Goal: Task Accomplishment & Management: Use online tool/utility

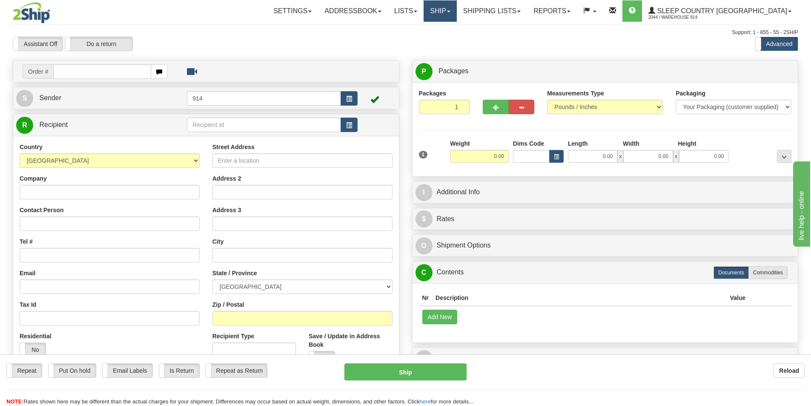
click at [456, 6] on link "Ship" at bounding box center [440, 10] width 33 height 21
click at [456, 44] on link "OnHold / Order Queue" at bounding box center [417, 40] width 77 height 11
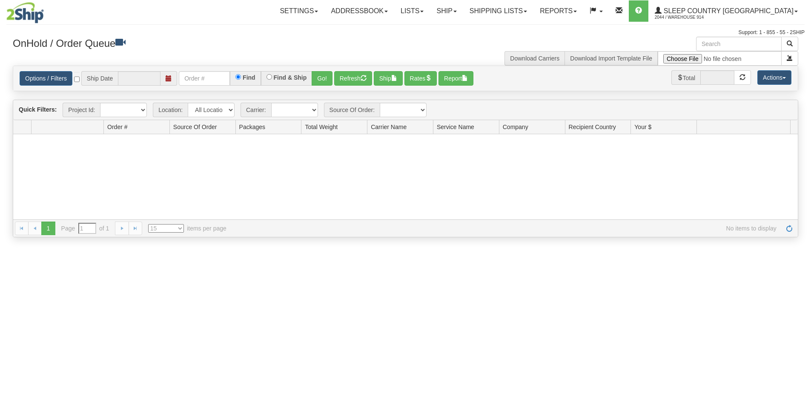
type input "[DATE]"
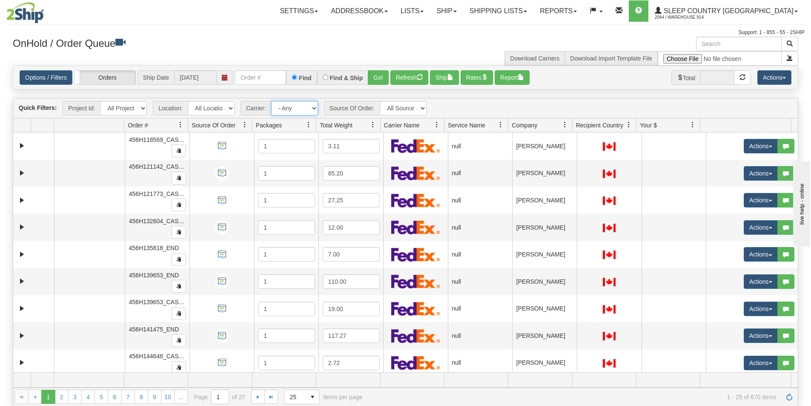
click at [297, 109] on select "- Any - Has NO carrier assigned - Has a carrier assigned FedEx Express®" at bounding box center [294, 108] width 47 height 14
click at [215, 102] on select "All Locations 914 9009 [GEOGRAPHIC_DATA] SLE BEDDN ZINUC" at bounding box center [211, 108] width 47 height 14
select select "7603"
click at [188, 101] on select "All Locations 914 9009 [GEOGRAPHIC_DATA] SLE BEDDN ZINUC" at bounding box center [211, 108] width 47 height 14
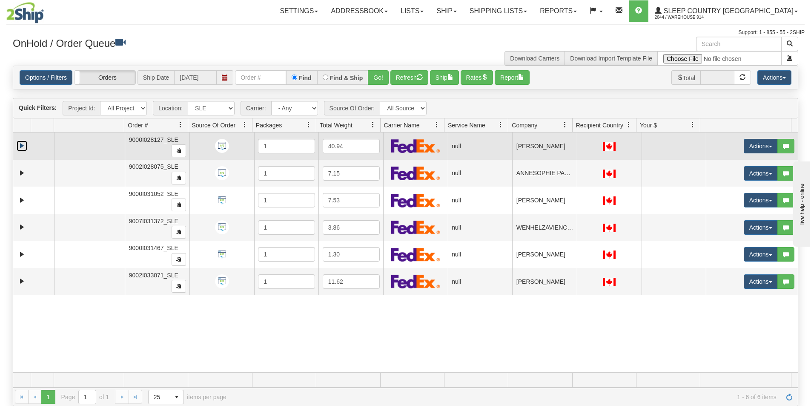
click at [21, 146] on link "Expand" at bounding box center [22, 146] width 11 height 11
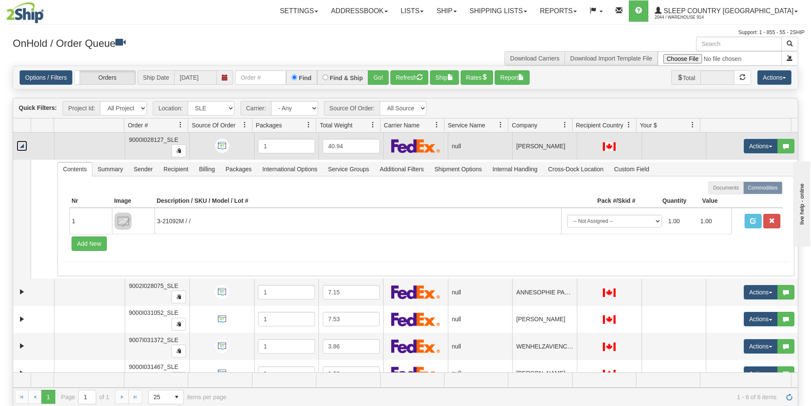
click at [20, 145] on link "Collapse" at bounding box center [22, 146] width 11 height 11
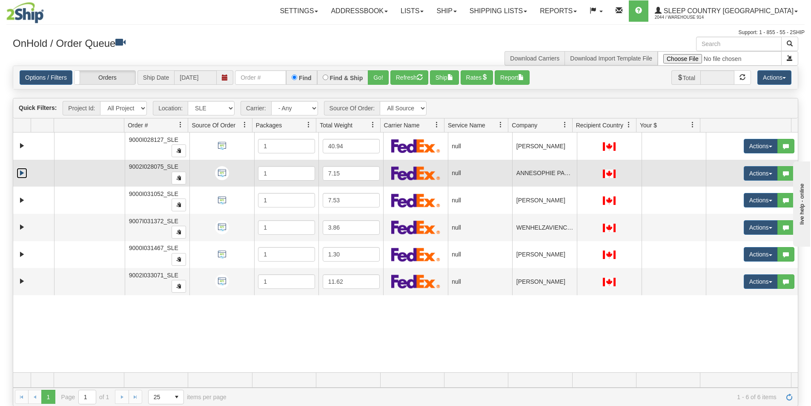
click at [23, 172] on link "Expand" at bounding box center [22, 173] width 11 height 11
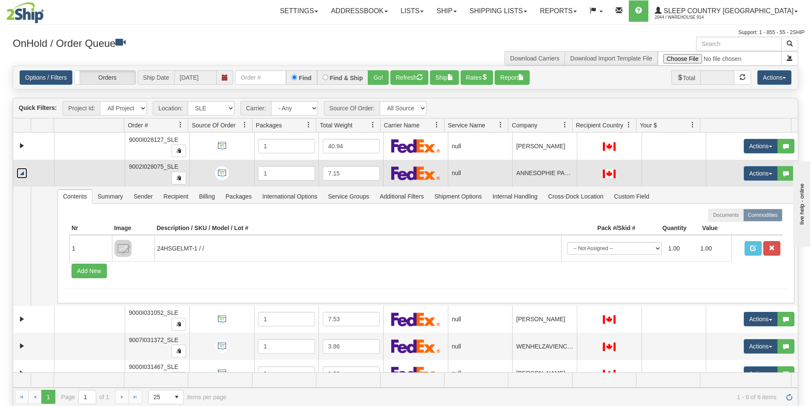
click at [23, 172] on link "Collapse" at bounding box center [22, 173] width 11 height 11
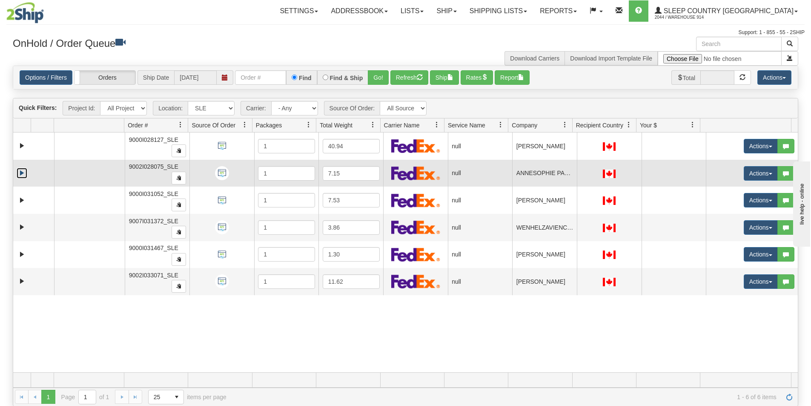
click at [19, 172] on link "Expand" at bounding box center [22, 173] width 11 height 11
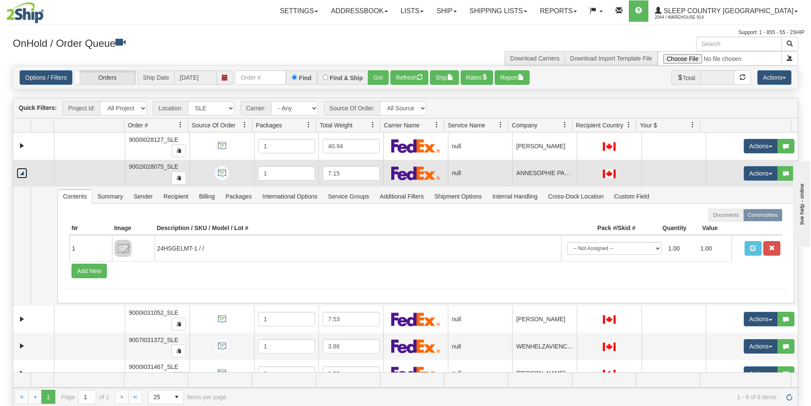
click at [20, 171] on link "Collapse" at bounding box center [22, 173] width 11 height 11
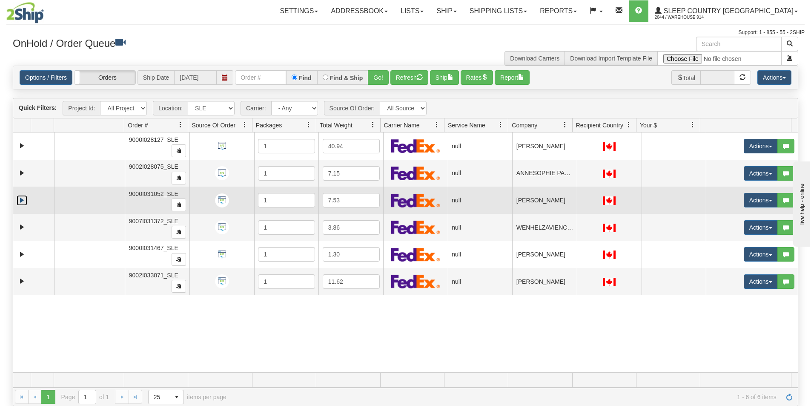
click at [21, 201] on link "Expand" at bounding box center [22, 200] width 11 height 11
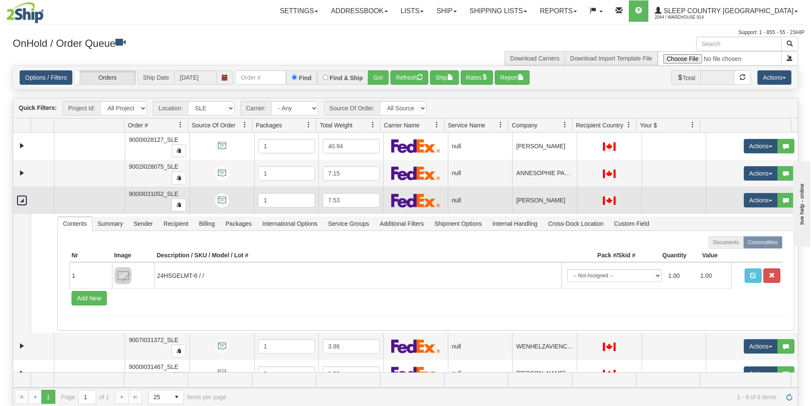
click at [21, 201] on link "Collapse" at bounding box center [22, 200] width 11 height 11
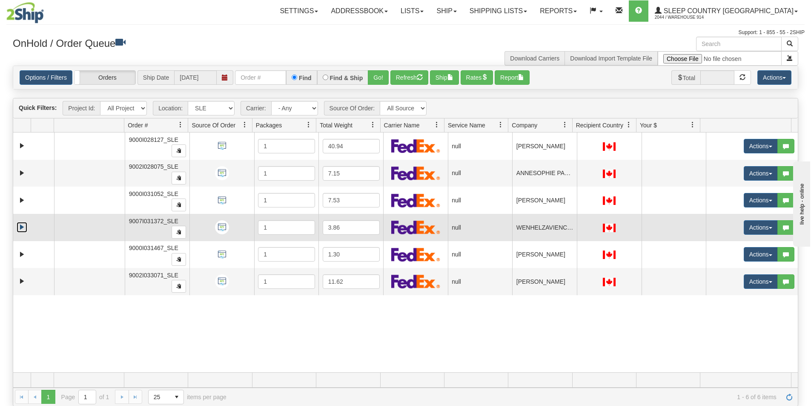
click at [21, 226] on link "Expand" at bounding box center [22, 227] width 11 height 11
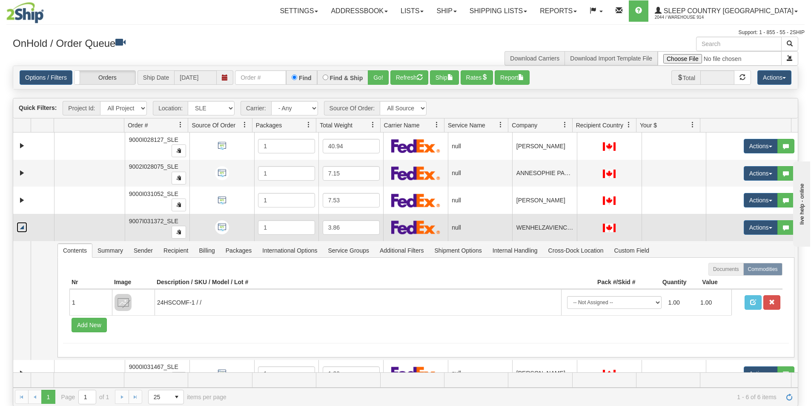
click at [21, 226] on link "Collapse" at bounding box center [22, 227] width 11 height 11
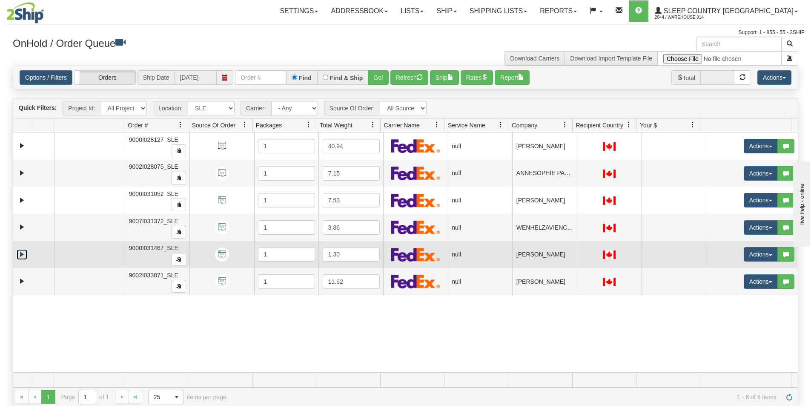
click at [22, 256] on link "Expand" at bounding box center [22, 254] width 11 height 11
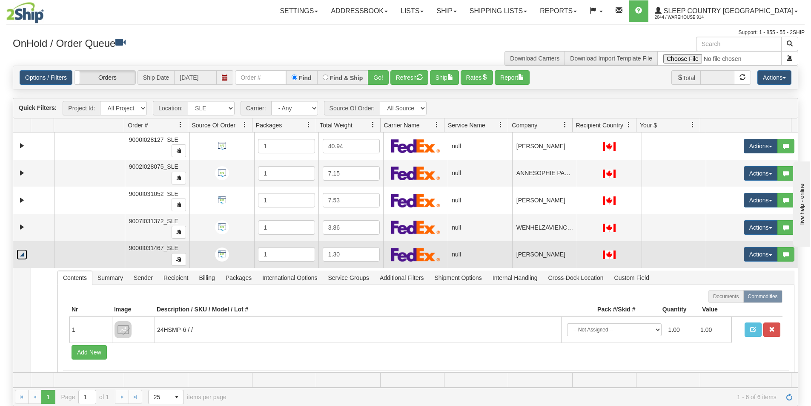
click at [22, 254] on link "Collapse" at bounding box center [22, 254] width 11 height 11
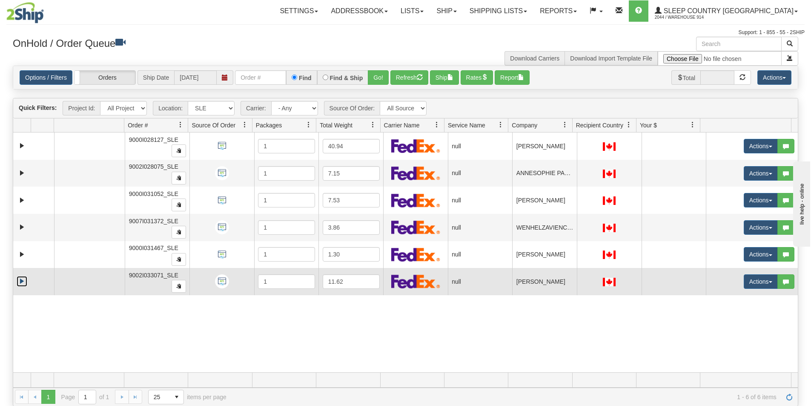
click at [21, 281] on link "Expand" at bounding box center [22, 281] width 11 height 11
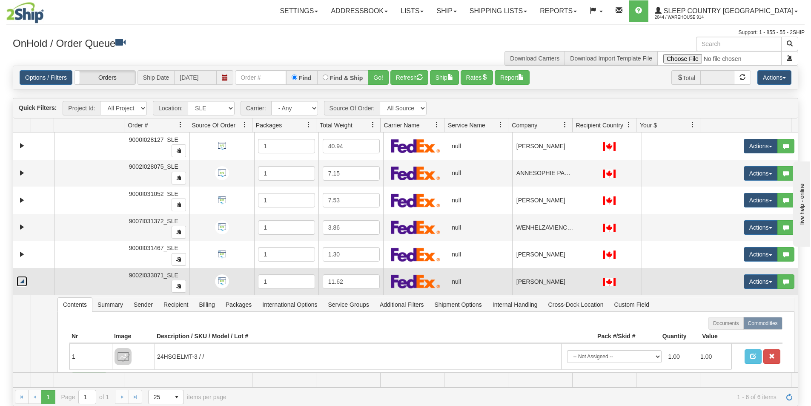
click at [21, 281] on link "Collapse" at bounding box center [22, 281] width 11 height 11
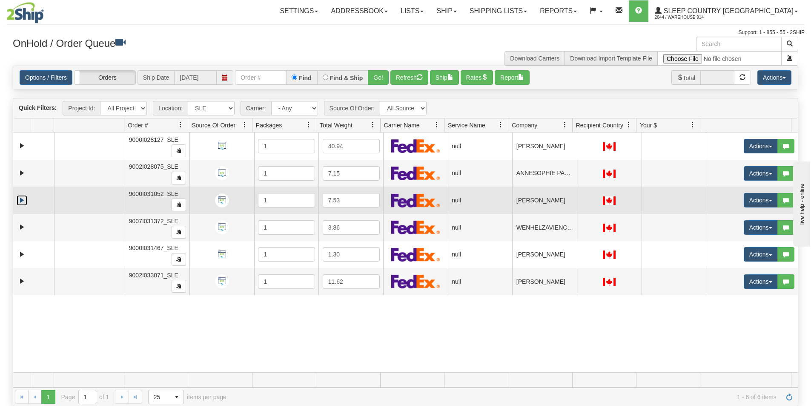
click at [21, 200] on link "Expand" at bounding box center [22, 200] width 11 height 11
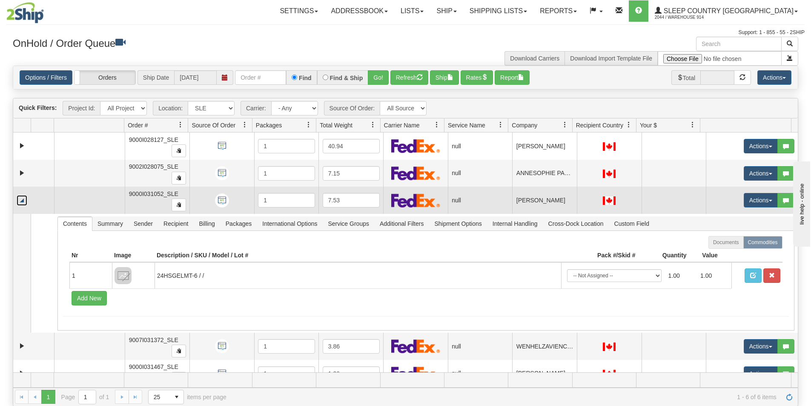
click at [21, 200] on link "Collapse" at bounding box center [22, 200] width 11 height 11
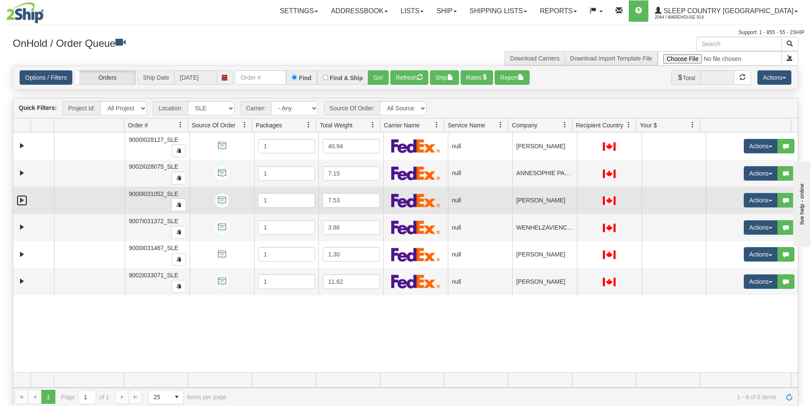
click at [21, 200] on link "Expand" at bounding box center [22, 200] width 11 height 11
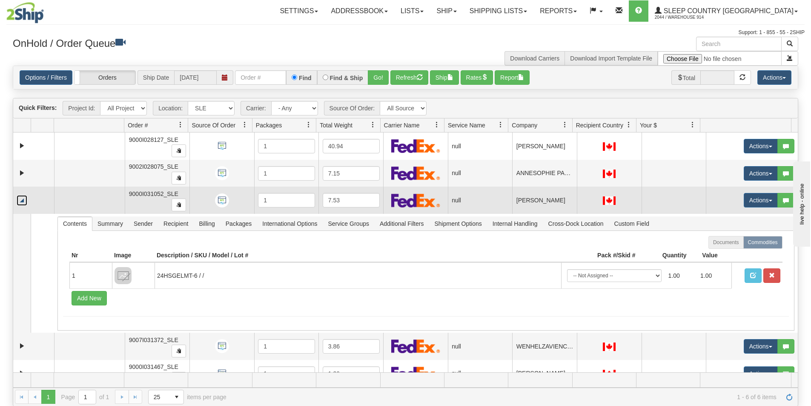
click at [21, 200] on link "Collapse" at bounding box center [22, 200] width 11 height 11
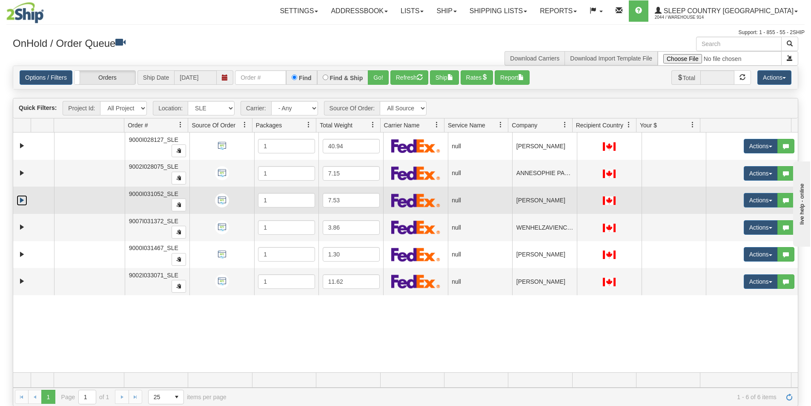
click at [21, 199] on link "Expand" at bounding box center [22, 200] width 11 height 11
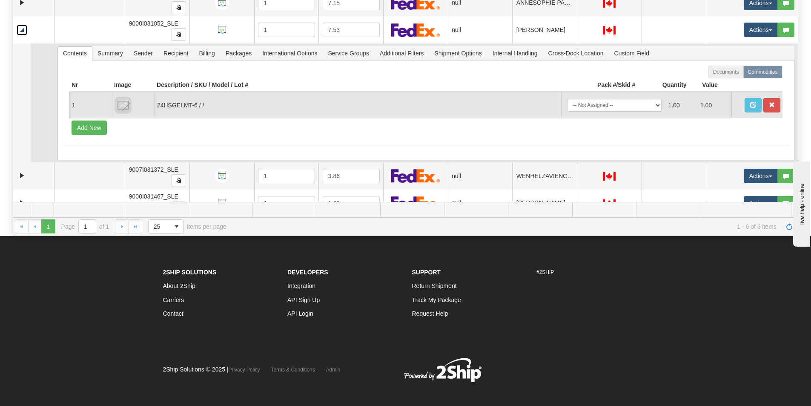
scroll to position [42, 0]
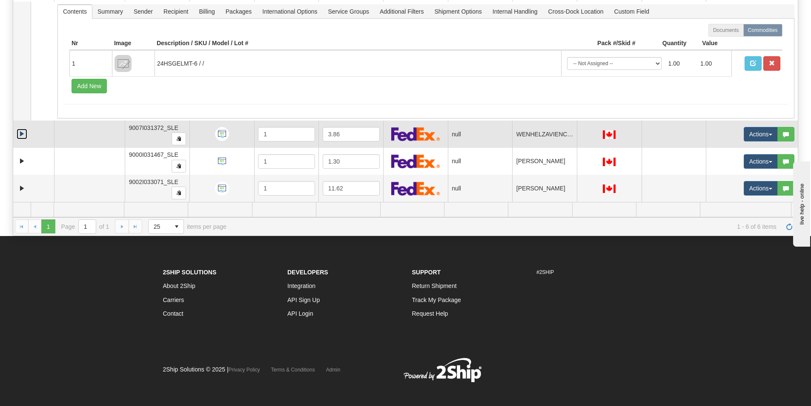
click at [21, 133] on link "Expand" at bounding box center [22, 134] width 11 height 11
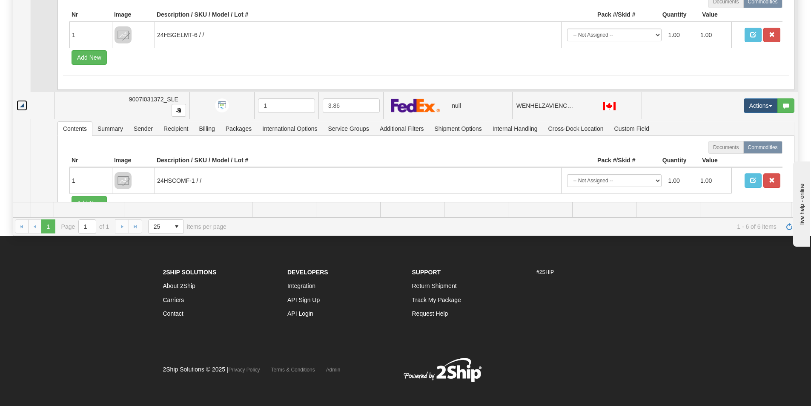
scroll to position [161, 0]
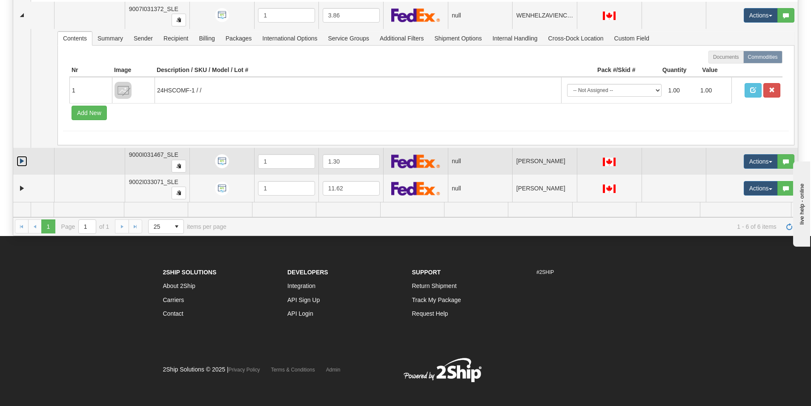
click at [23, 161] on link "Expand" at bounding box center [22, 161] width 11 height 11
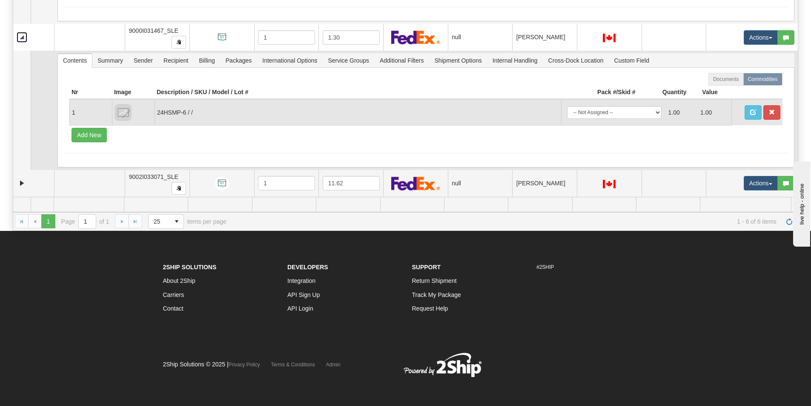
scroll to position [177, 0]
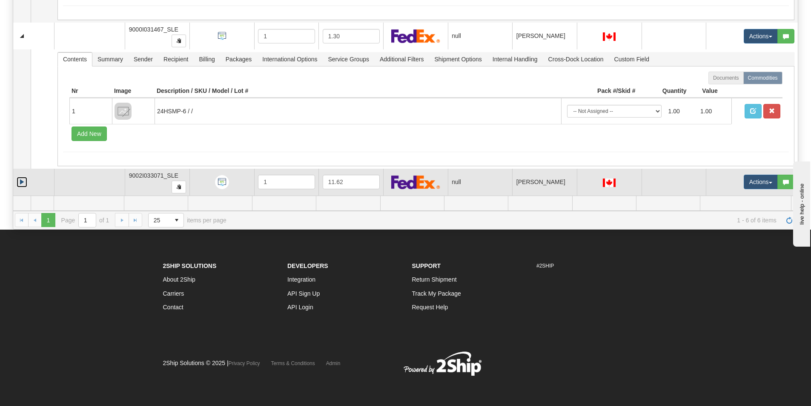
click at [22, 182] on link "Expand" at bounding box center [22, 182] width 11 height 11
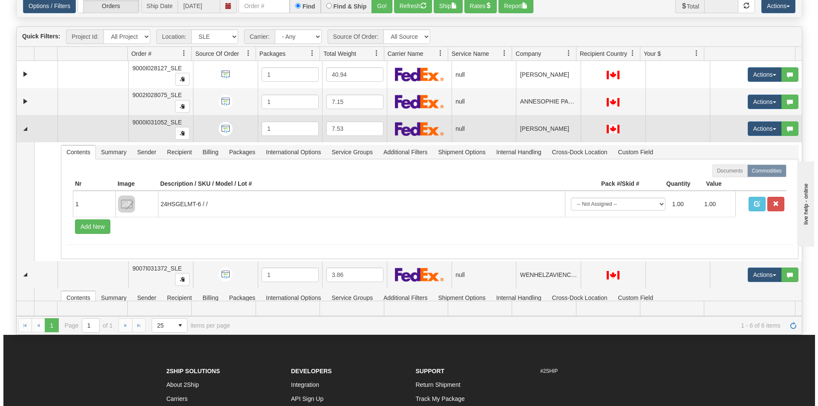
scroll to position [49, 0]
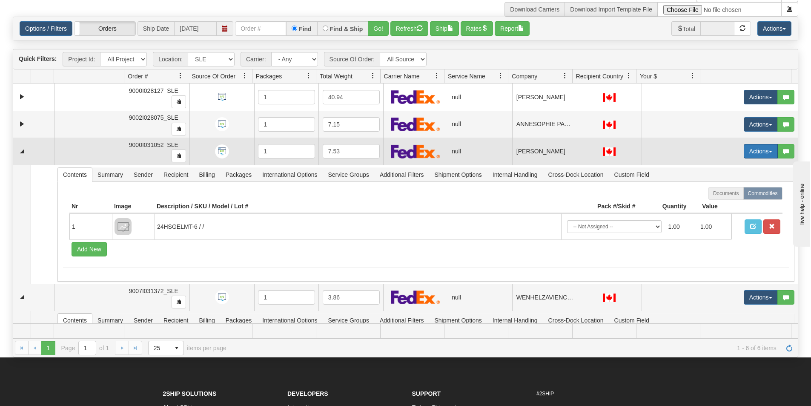
click at [752, 153] on button "Actions" at bounding box center [761, 151] width 34 height 14
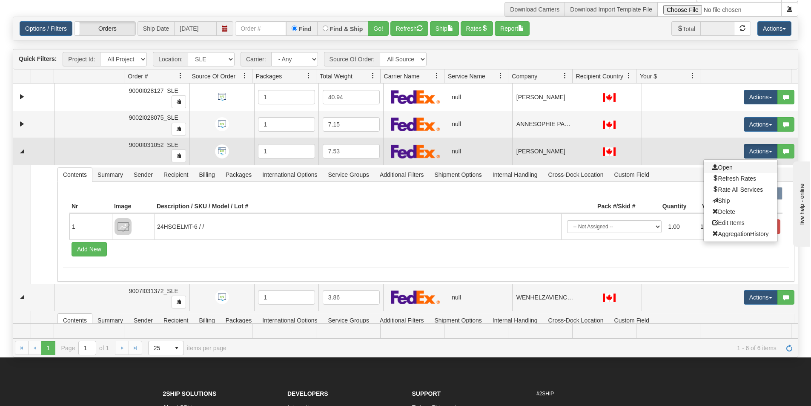
click at [744, 169] on link "Open" at bounding box center [741, 167] width 74 height 11
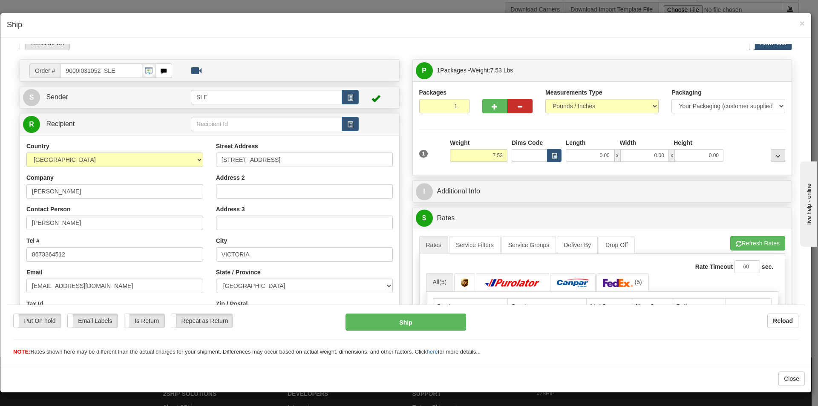
scroll to position [0, 0]
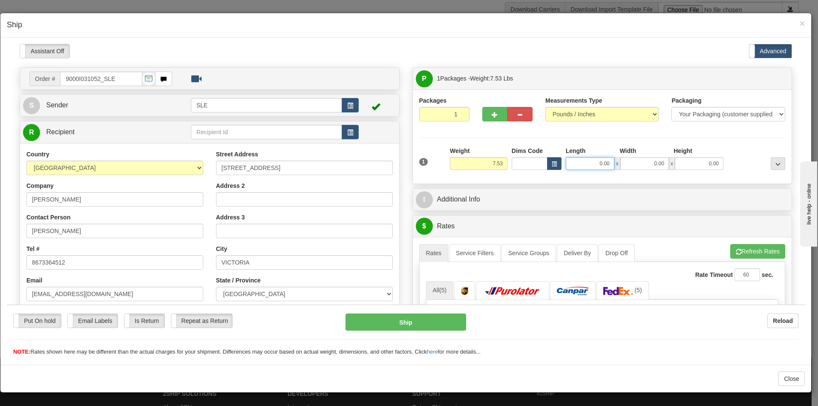
click at [597, 163] on input "0.00" at bounding box center [589, 163] width 49 height 13
type input "20.00"
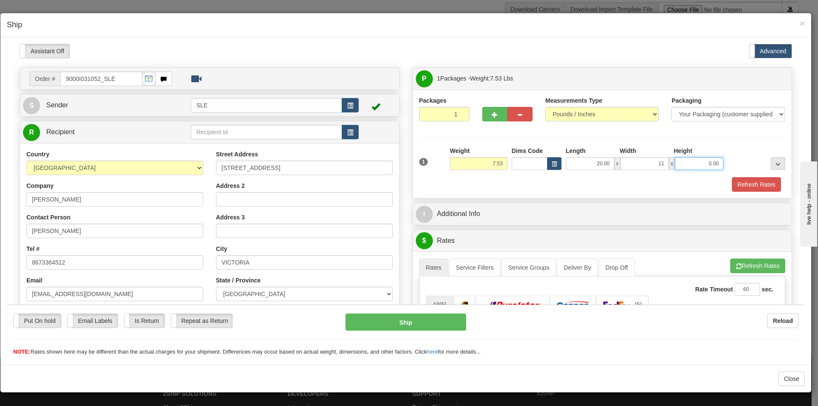
type input "11.00"
click at [757, 183] on button "Refresh Rates" at bounding box center [756, 184] width 49 height 14
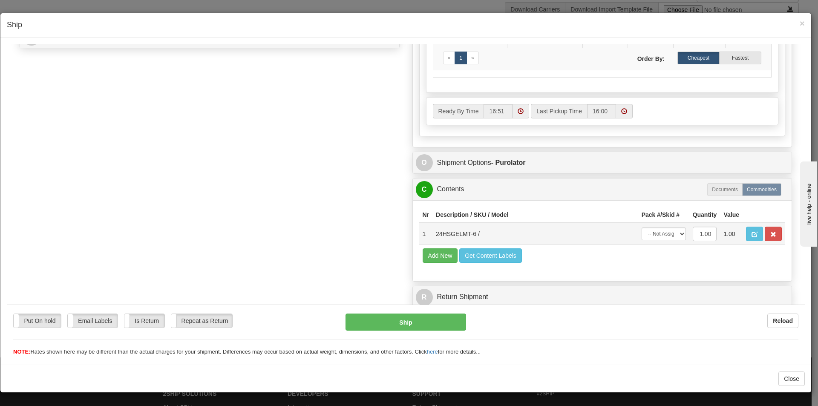
scroll to position [386, 0]
click at [660, 240] on select "-- Not Assigned -- Package 1" at bounding box center [663, 233] width 44 height 13
select select "0"
click at [641, 227] on select "-- Not Assigned -- Package 1" at bounding box center [663, 233] width 44 height 13
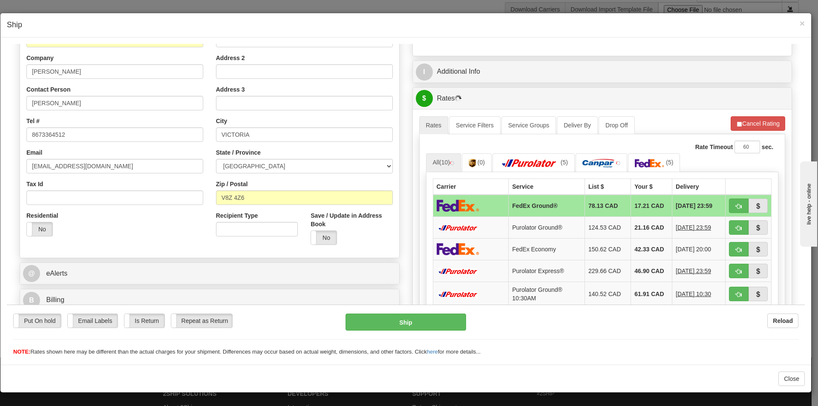
scroll to position [130, 0]
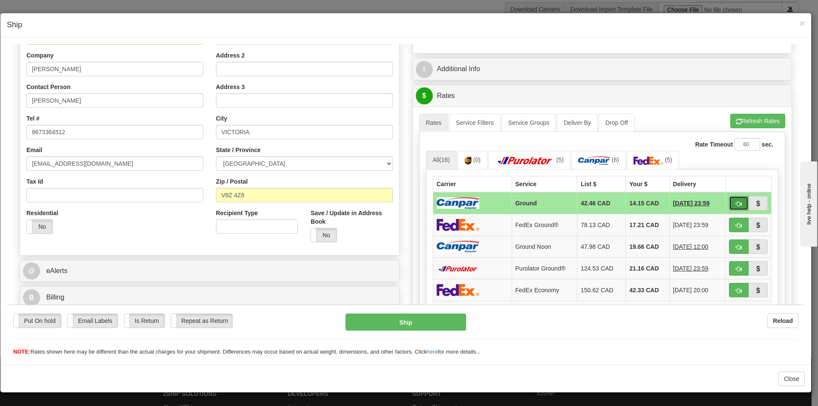
click at [735, 201] on span "button" at bounding box center [738, 204] width 6 height 6
type input "1"
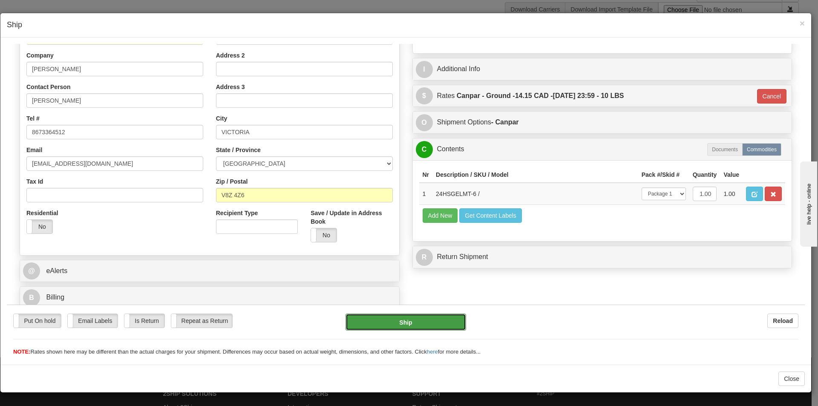
click at [400, 319] on button "Ship" at bounding box center [405, 321] width 120 height 17
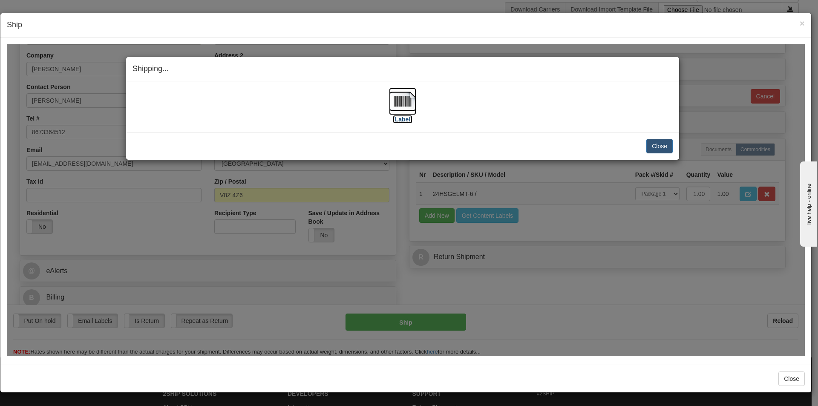
click at [406, 121] on label "[Label]" at bounding box center [403, 119] width 20 height 9
click at [665, 144] on button "Close" at bounding box center [659, 145] width 26 height 14
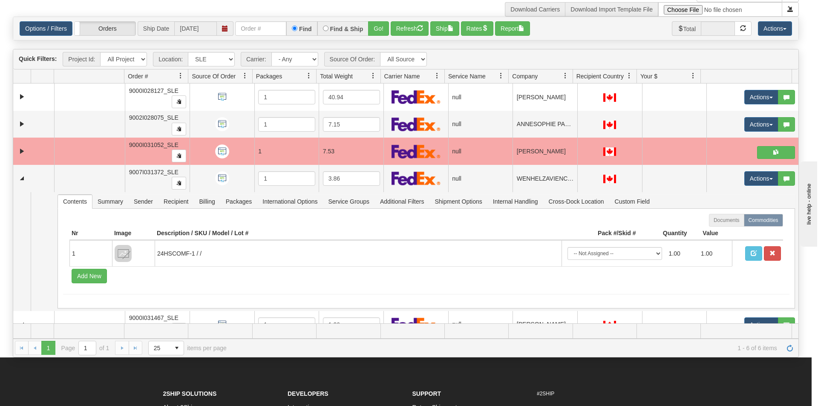
scroll to position [0, 0]
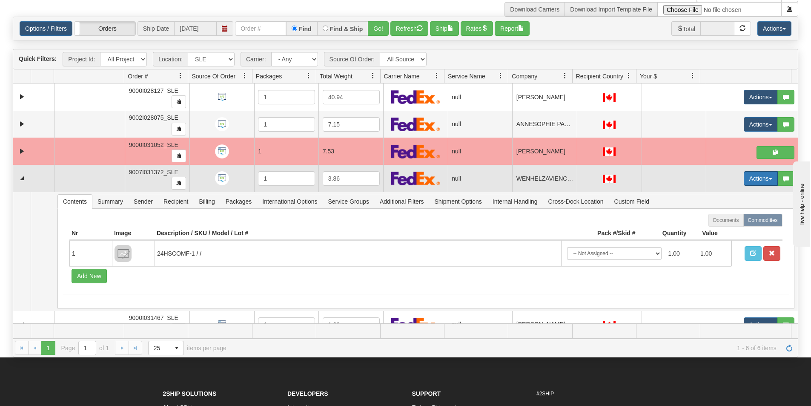
click at [746, 176] on button "Actions" at bounding box center [761, 178] width 34 height 14
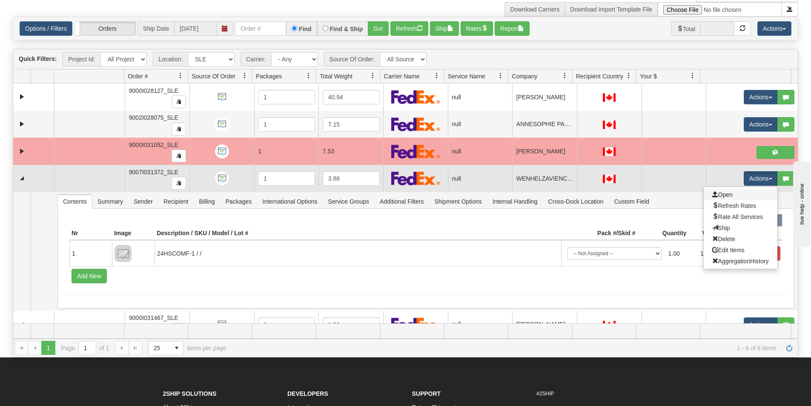
click at [745, 190] on link "Open" at bounding box center [741, 194] width 74 height 11
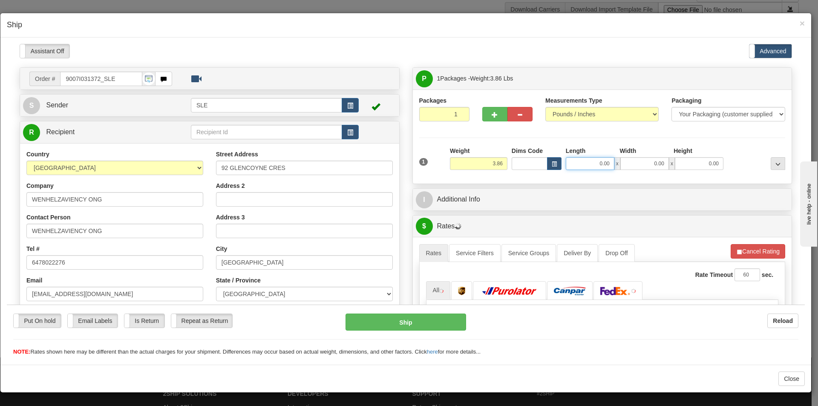
click at [589, 164] on input "0.00" at bounding box center [589, 163] width 49 height 13
type input "12.00"
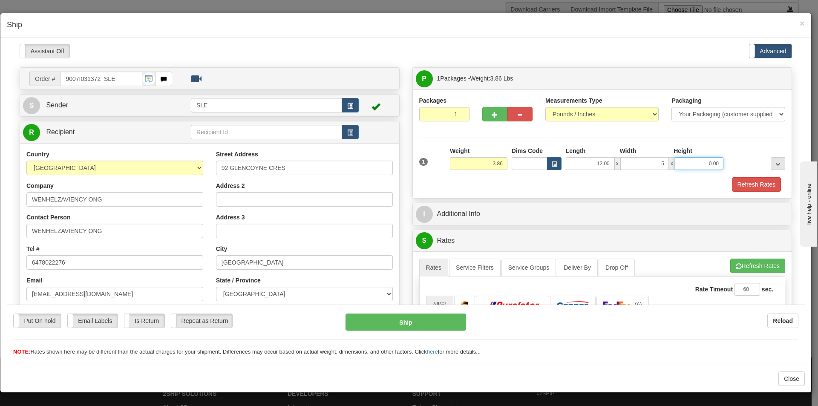
type input "5.00"
click at [759, 182] on button "Refresh Rates" at bounding box center [756, 184] width 49 height 14
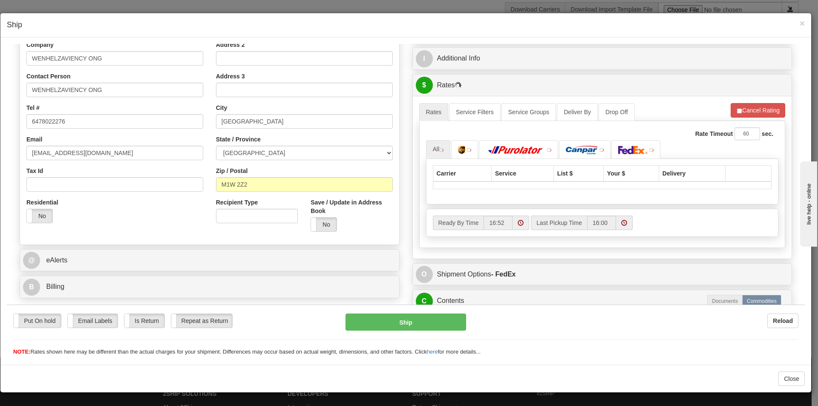
scroll to position [253, 0]
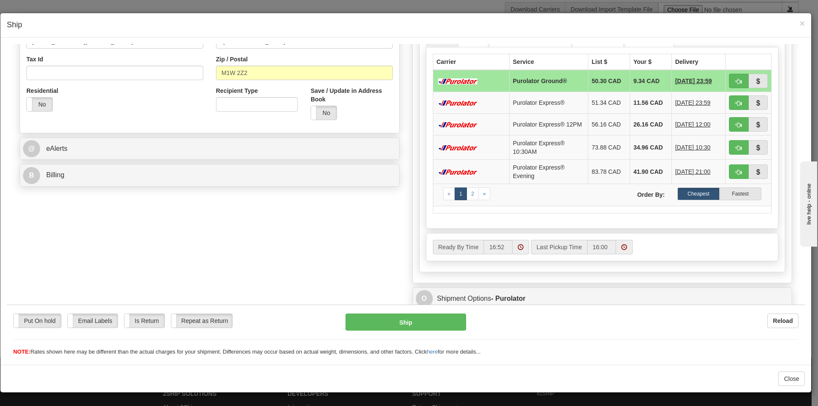
click at [655, 254] on div "Ready By Time 16:52 Last Pickup Time 16:00" at bounding box center [602, 246] width 352 height 14
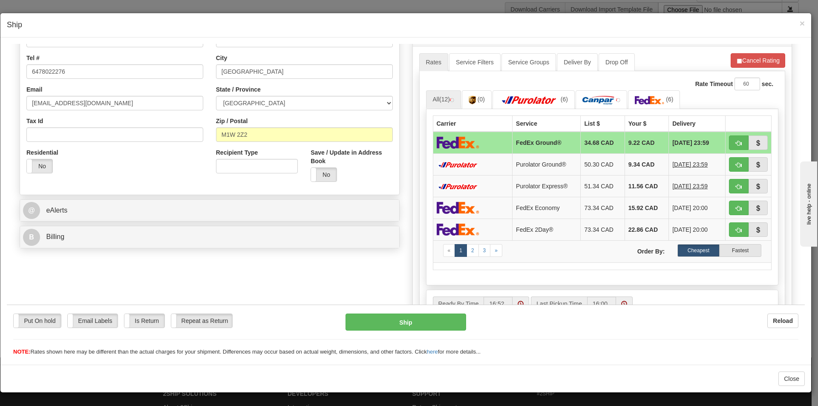
scroll to position [167, 0]
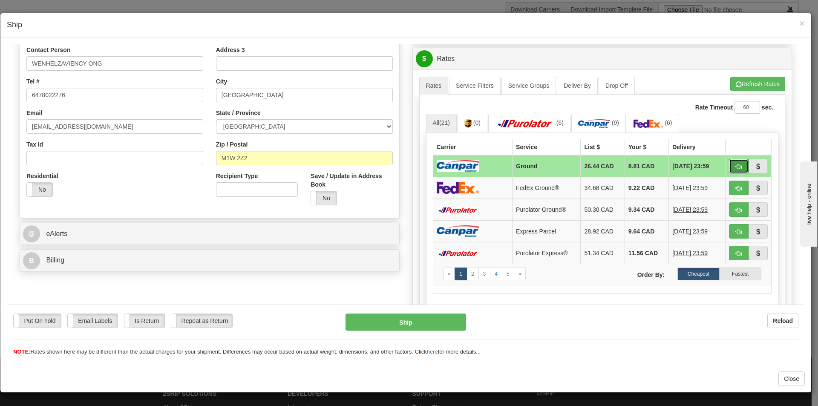
click at [735, 164] on span "button" at bounding box center [738, 167] width 6 height 6
type input "1"
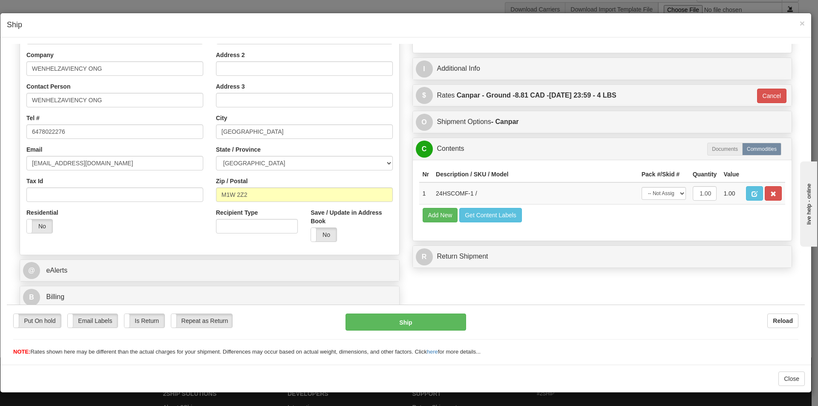
scroll to position [131, 0]
click at [675, 197] on select "-- Not Assigned -- Package 1" at bounding box center [663, 193] width 44 height 13
select select "0"
click at [641, 187] on select "-- Not Assigned -- Package 1" at bounding box center [663, 193] width 44 height 13
click at [444, 313] on div "Put On hold Put On hold Email Labels Email Labels Edit Is Return Is Return Repe…" at bounding box center [406, 330] width 798 height 52
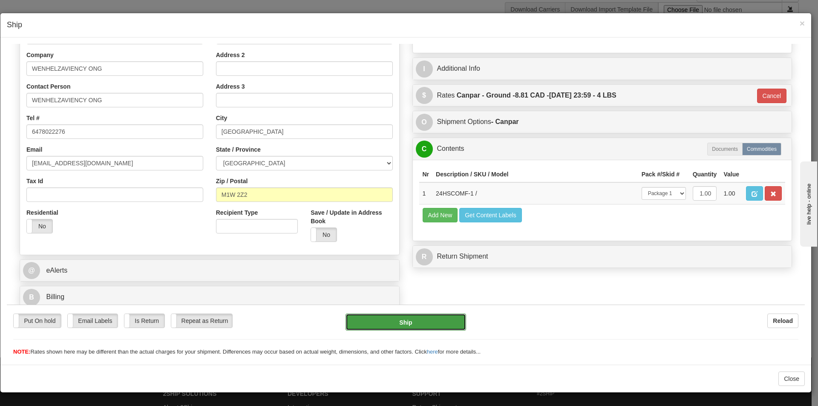
click at [444, 317] on button "Ship" at bounding box center [405, 321] width 120 height 17
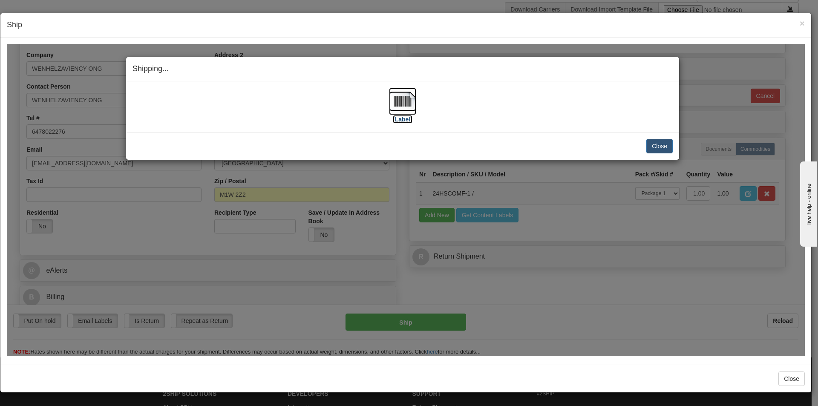
click at [403, 119] on label "[Label]" at bounding box center [403, 119] width 20 height 9
click at [653, 144] on button "Close" at bounding box center [659, 145] width 26 height 14
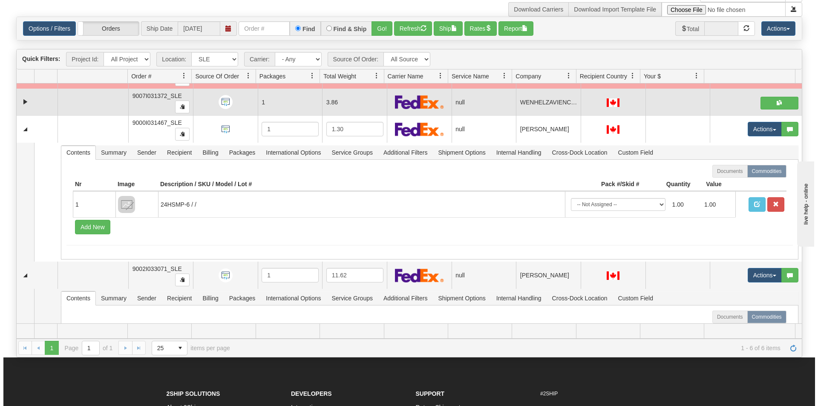
scroll to position [75, 0]
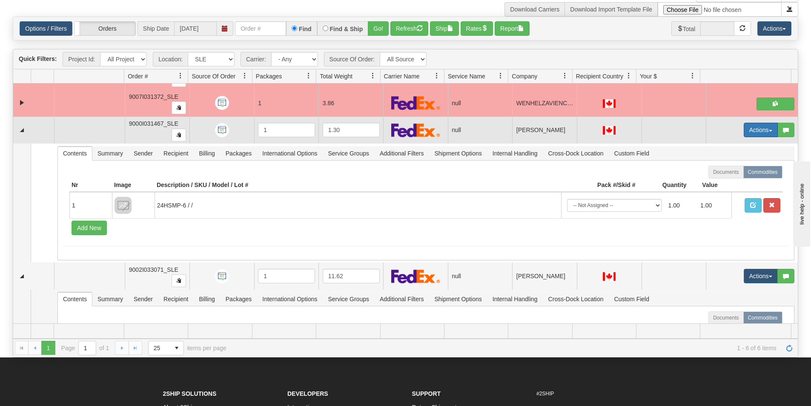
click at [760, 126] on button "Actions" at bounding box center [761, 130] width 34 height 14
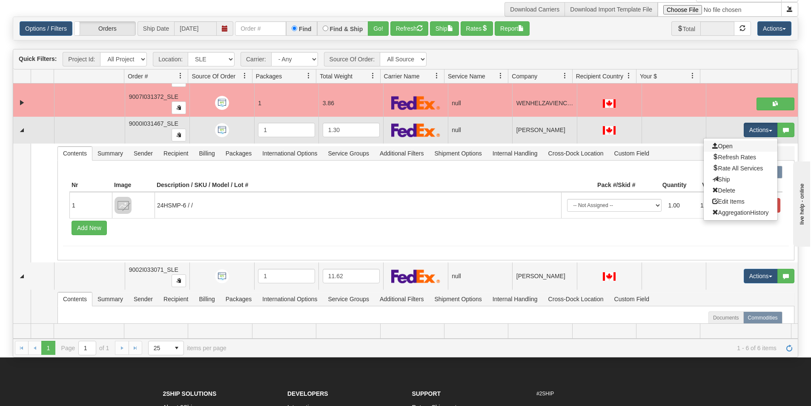
click at [750, 149] on link "Open" at bounding box center [741, 146] width 74 height 11
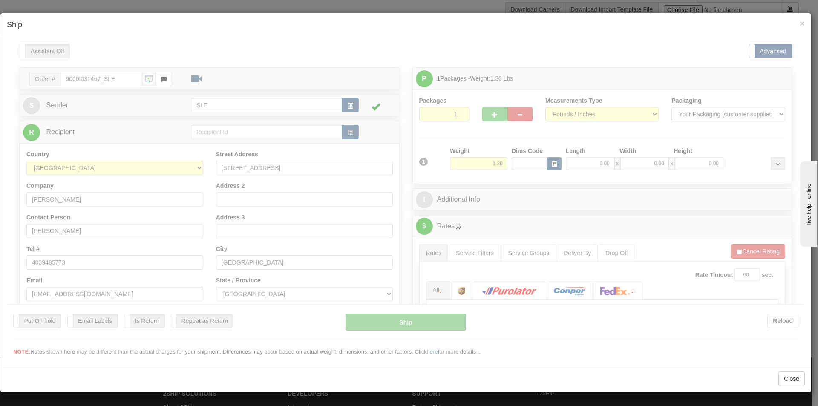
scroll to position [0, 0]
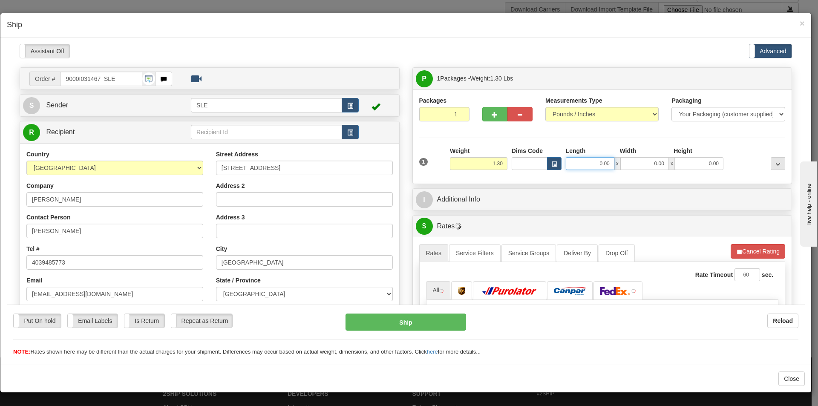
click at [582, 163] on input "0.00" at bounding box center [589, 163] width 49 height 13
type input "12.00"
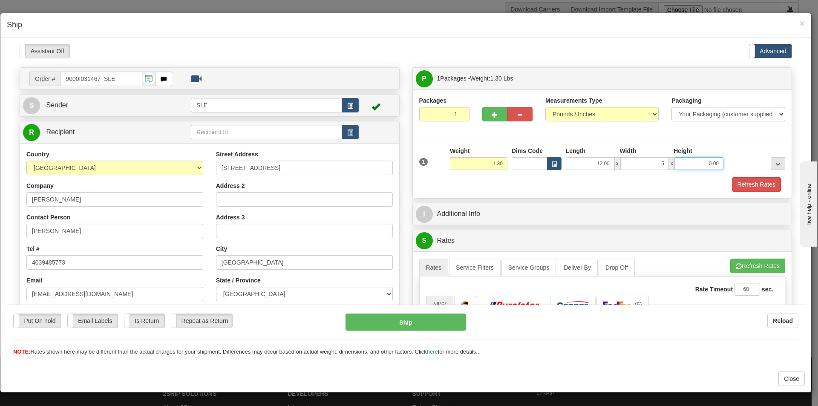
type input "5.00"
click at [734, 182] on button "Refresh Rates" at bounding box center [756, 184] width 49 height 14
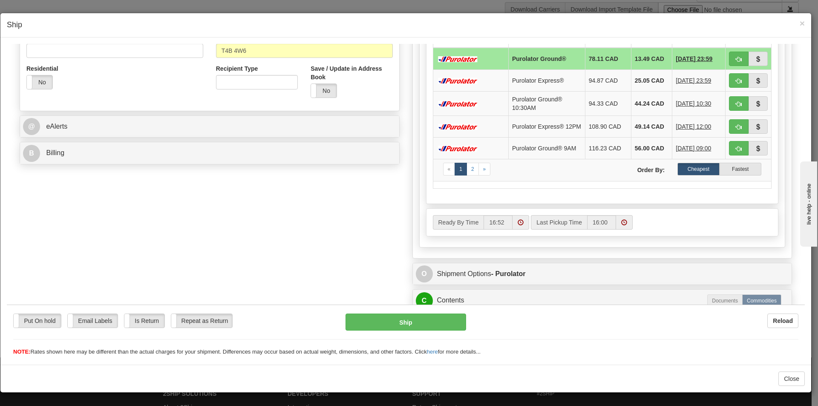
scroll to position [383, 0]
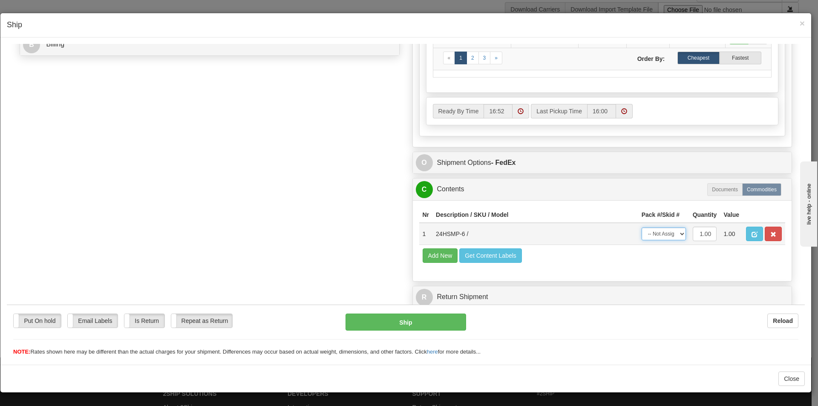
click at [663, 236] on select "-- Not Assigned -- Package 1" at bounding box center [663, 233] width 44 height 13
select select "0"
click at [641, 227] on select "-- Not Assigned -- Package 1" at bounding box center [663, 233] width 44 height 13
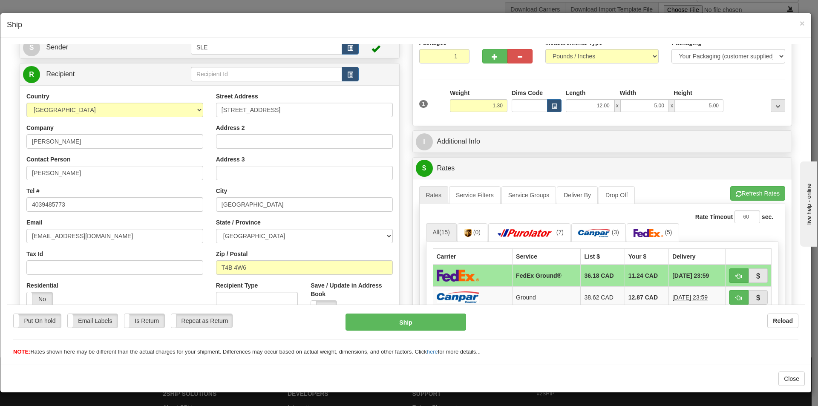
scroll to position [128, 0]
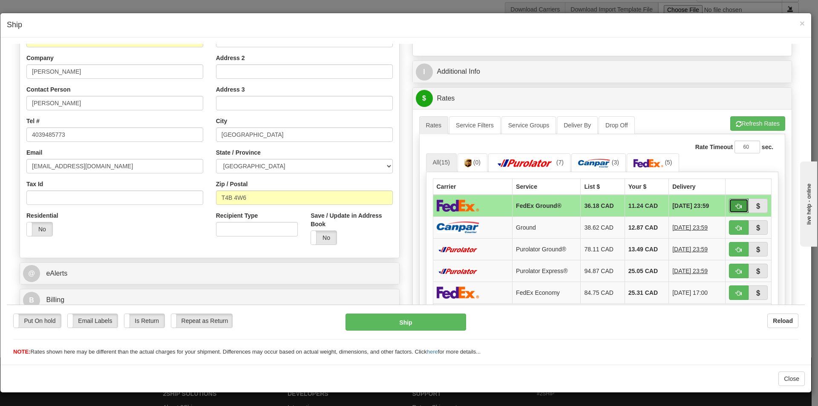
click at [735, 207] on span "button" at bounding box center [738, 206] width 6 height 6
type input "92"
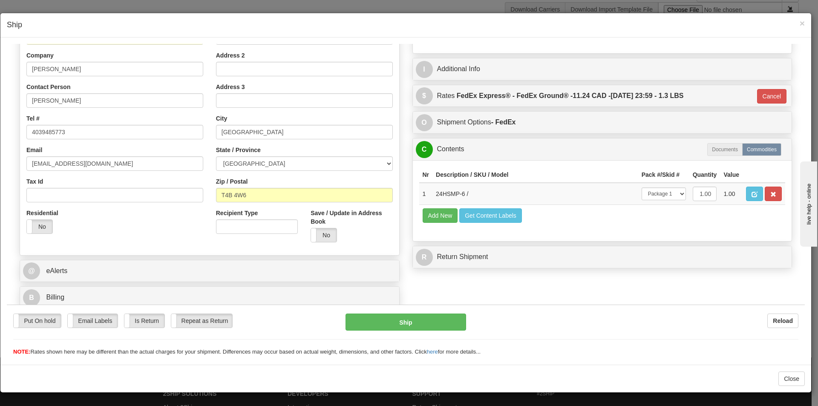
scroll to position [131, 0]
click at [414, 326] on button "Ship" at bounding box center [405, 321] width 120 height 17
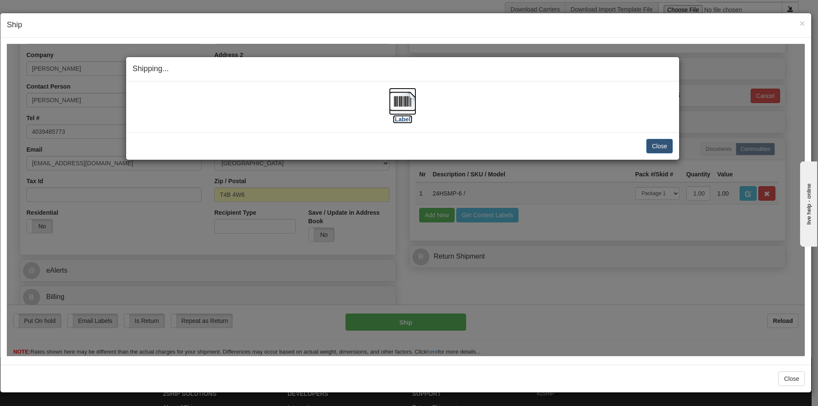
click at [403, 118] on label "[Label]" at bounding box center [403, 119] width 20 height 9
click at [657, 143] on button "Close" at bounding box center [659, 145] width 26 height 14
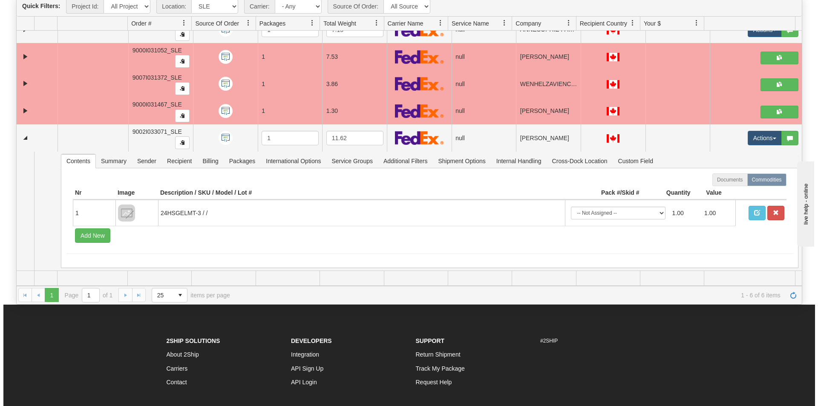
scroll to position [177, 0]
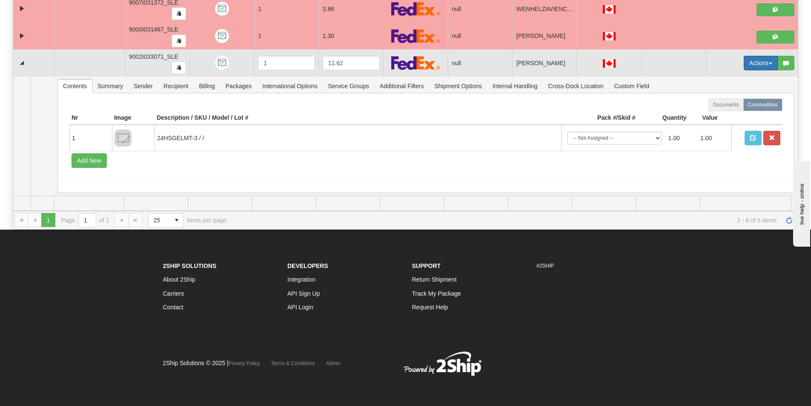
click at [756, 63] on button "Actions" at bounding box center [761, 63] width 34 height 14
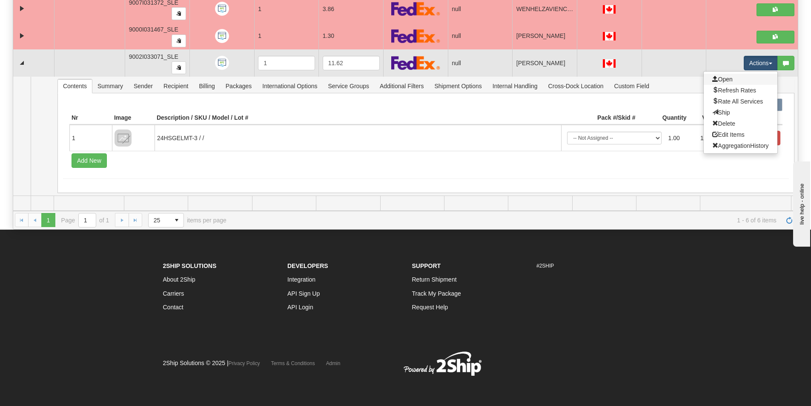
click at [753, 80] on link "Open" at bounding box center [741, 79] width 74 height 11
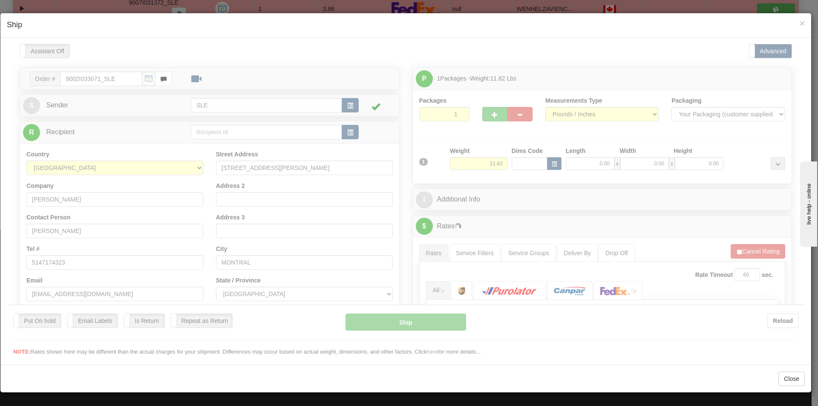
scroll to position [0, 0]
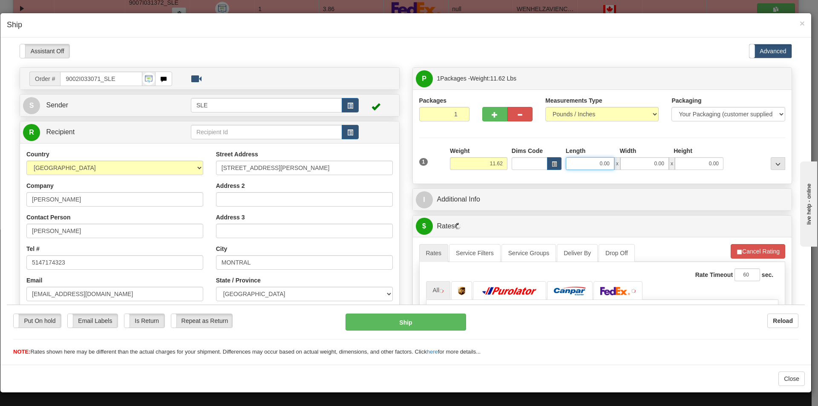
click at [595, 160] on input "0.00" at bounding box center [589, 163] width 49 height 13
type input "20.00"
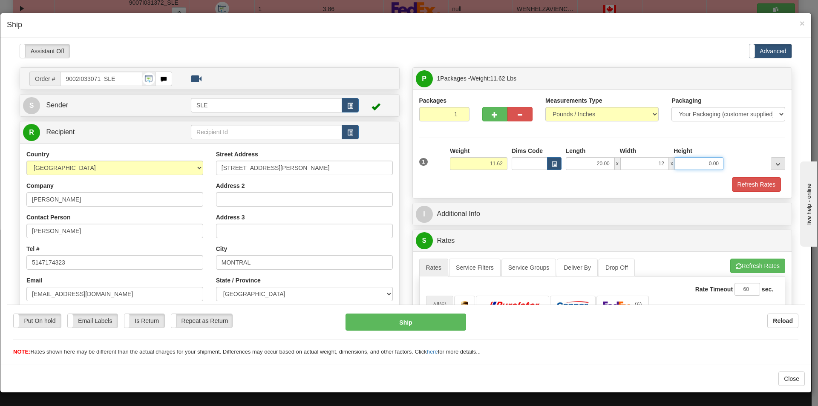
type input "12.00"
click at [736, 186] on button "Refresh Rates" at bounding box center [756, 184] width 49 height 14
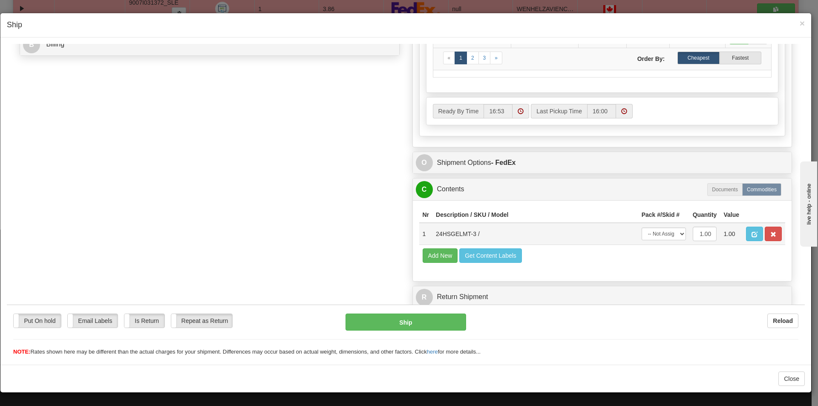
scroll to position [383, 0]
click at [655, 228] on select "-- Not Assigned -- Package 1" at bounding box center [663, 233] width 44 height 13
select select "0"
click at [641, 227] on select "-- Not Assigned -- Package 1" at bounding box center [663, 233] width 44 height 13
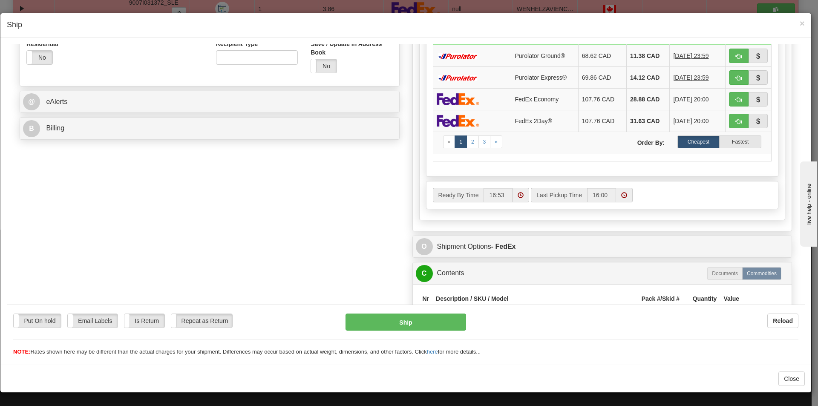
scroll to position [213, 0]
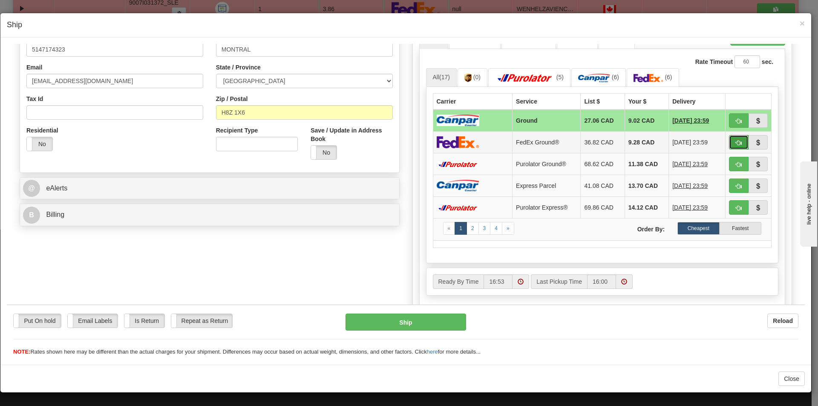
click at [731, 135] on button "button" at bounding box center [739, 142] width 20 height 14
type input "92"
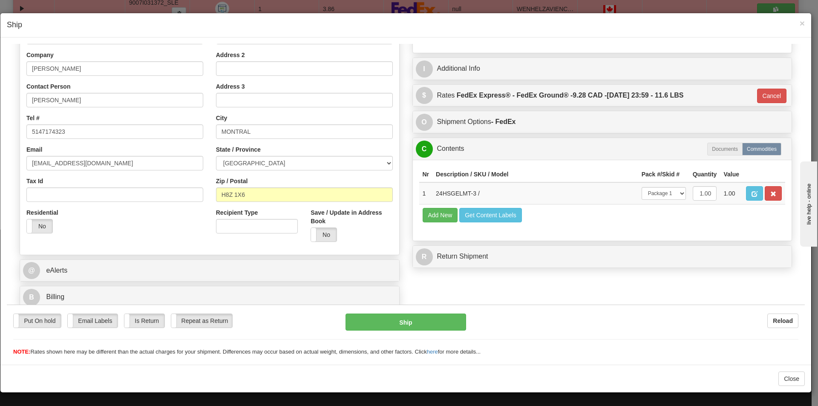
scroll to position [131, 0]
click at [444, 318] on button "Ship" at bounding box center [405, 321] width 120 height 17
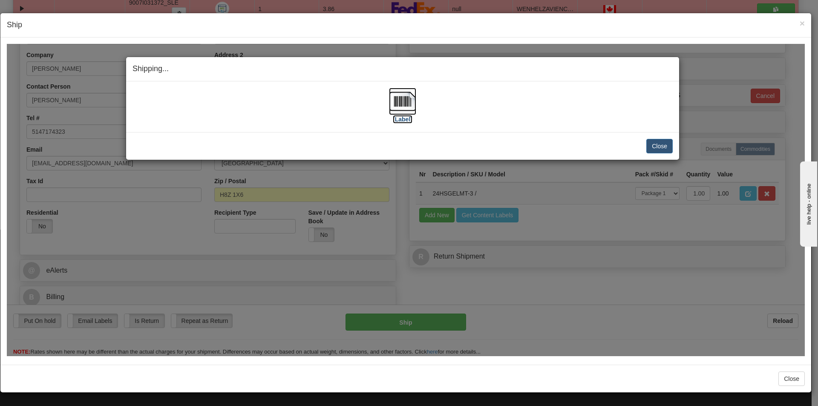
click at [408, 119] on label "[Label]" at bounding box center [403, 119] width 20 height 9
click at [660, 144] on button "Close" at bounding box center [659, 145] width 26 height 14
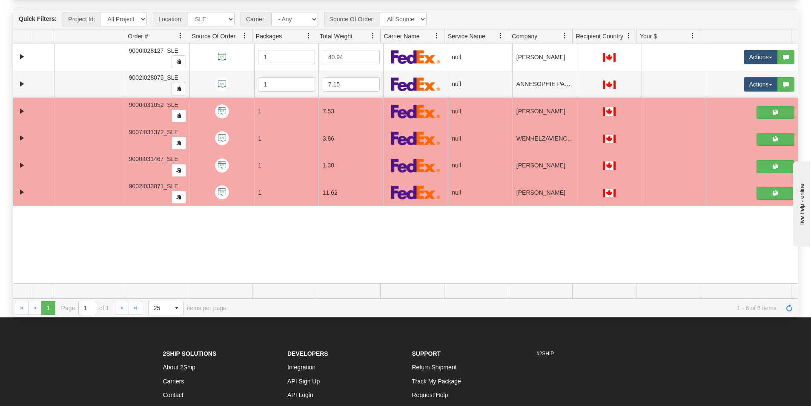
scroll to position [6, 0]
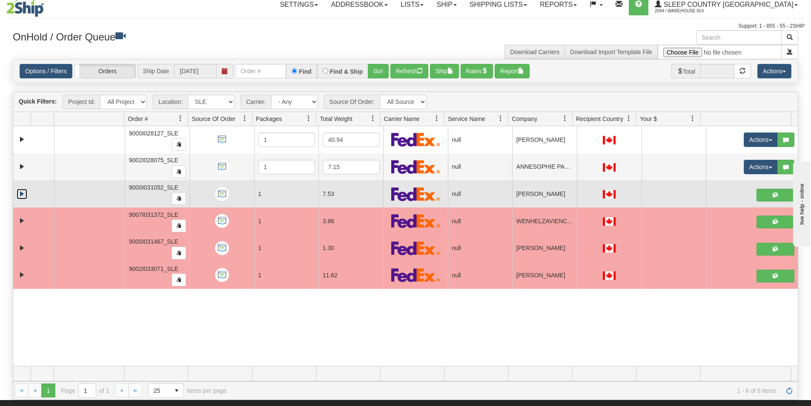
click at [21, 195] on link "Collapse" at bounding box center [22, 194] width 11 height 11
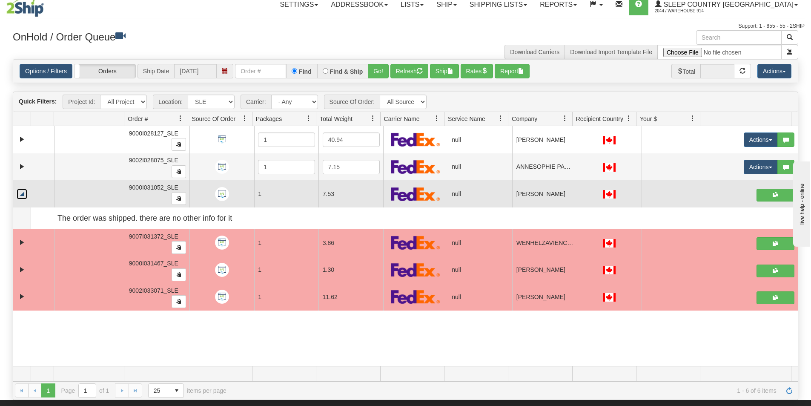
click at [21, 195] on link "Collapse" at bounding box center [22, 194] width 11 height 11
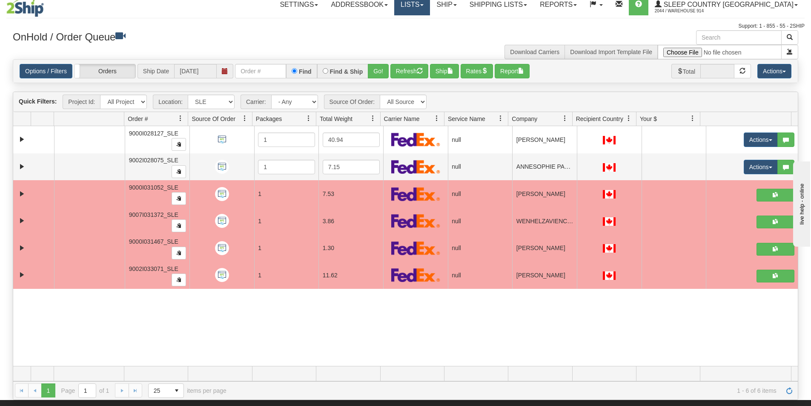
click at [430, 4] on link "Lists" at bounding box center [412, 4] width 36 height 21
click at [463, 9] on link "Ship" at bounding box center [446, 4] width 33 height 21
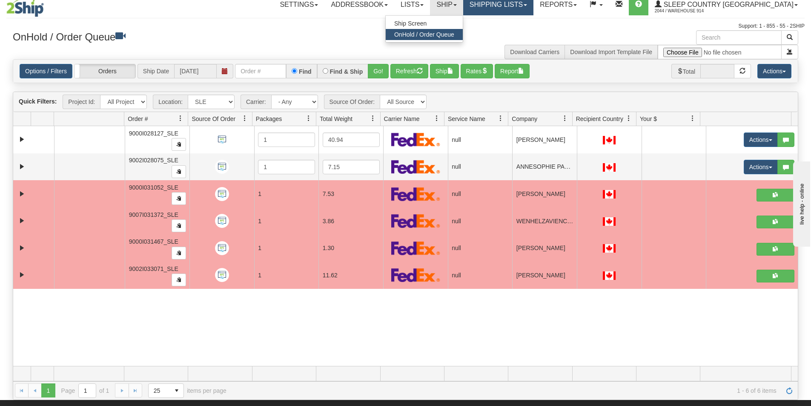
click at [534, 8] on link "Shipping lists" at bounding box center [498, 4] width 70 height 21
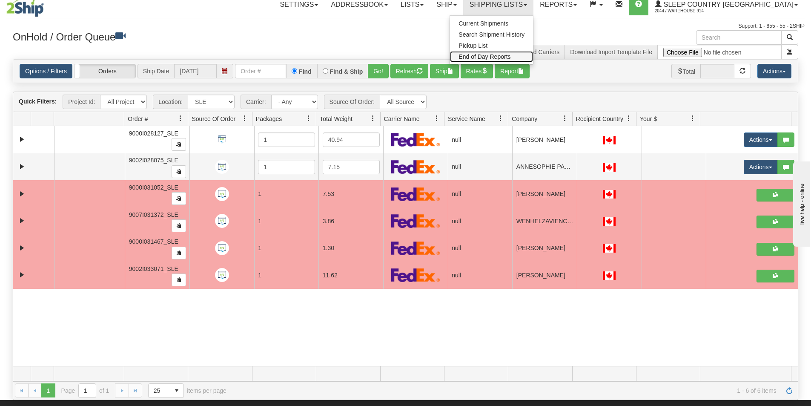
click at [511, 56] on span "End of Day Reports" at bounding box center [485, 56] width 52 height 7
